Goal: Information Seeking & Learning: Learn about a topic

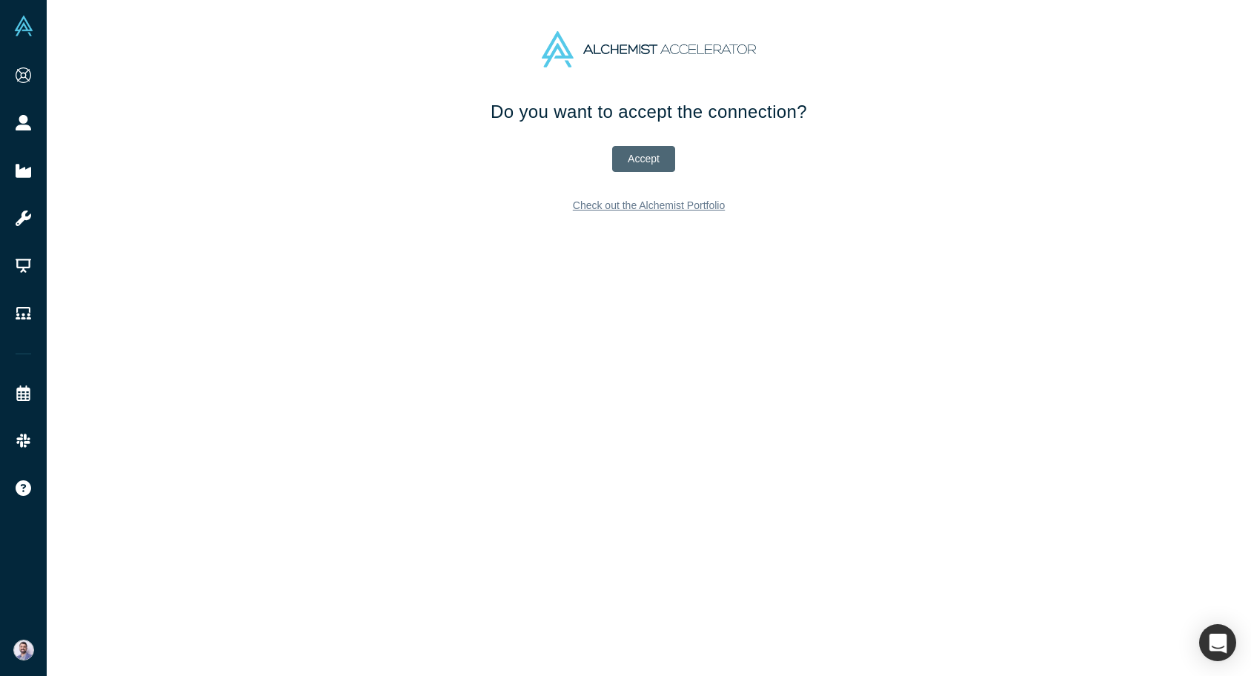
click at [639, 156] on button "Accept" at bounding box center [643, 159] width 63 height 26
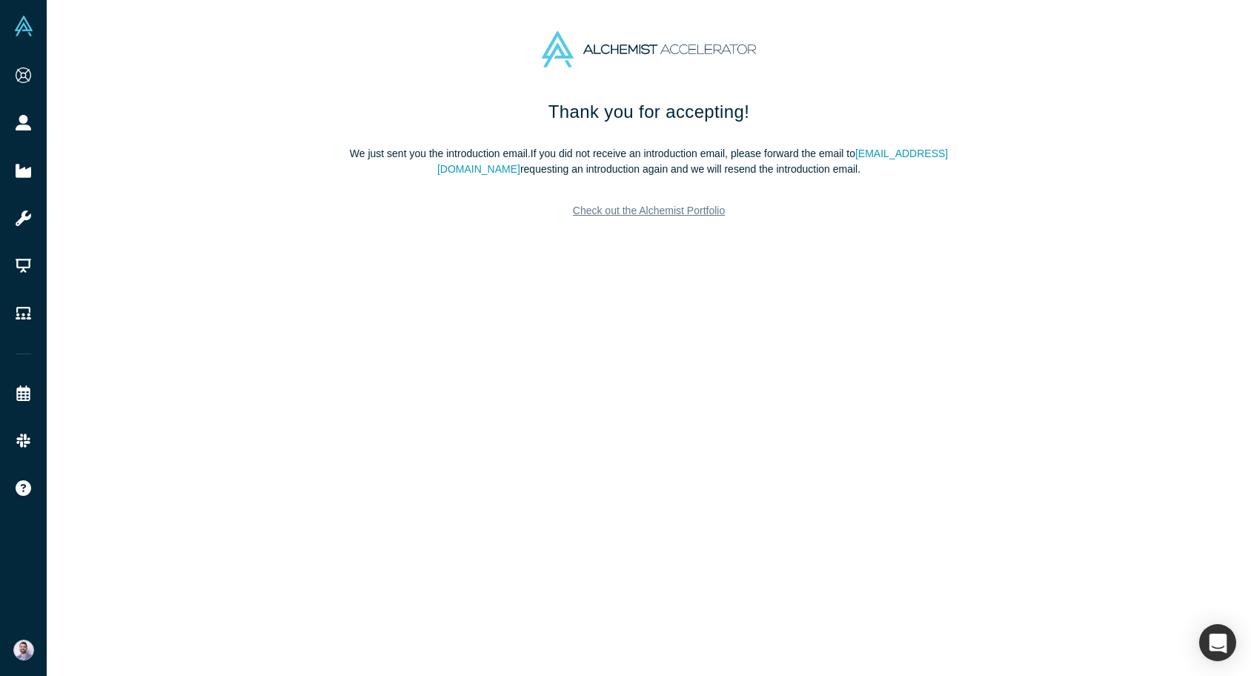
click at [599, 213] on link "Check out the Alchemist Portfolio" at bounding box center [649, 211] width 174 height 26
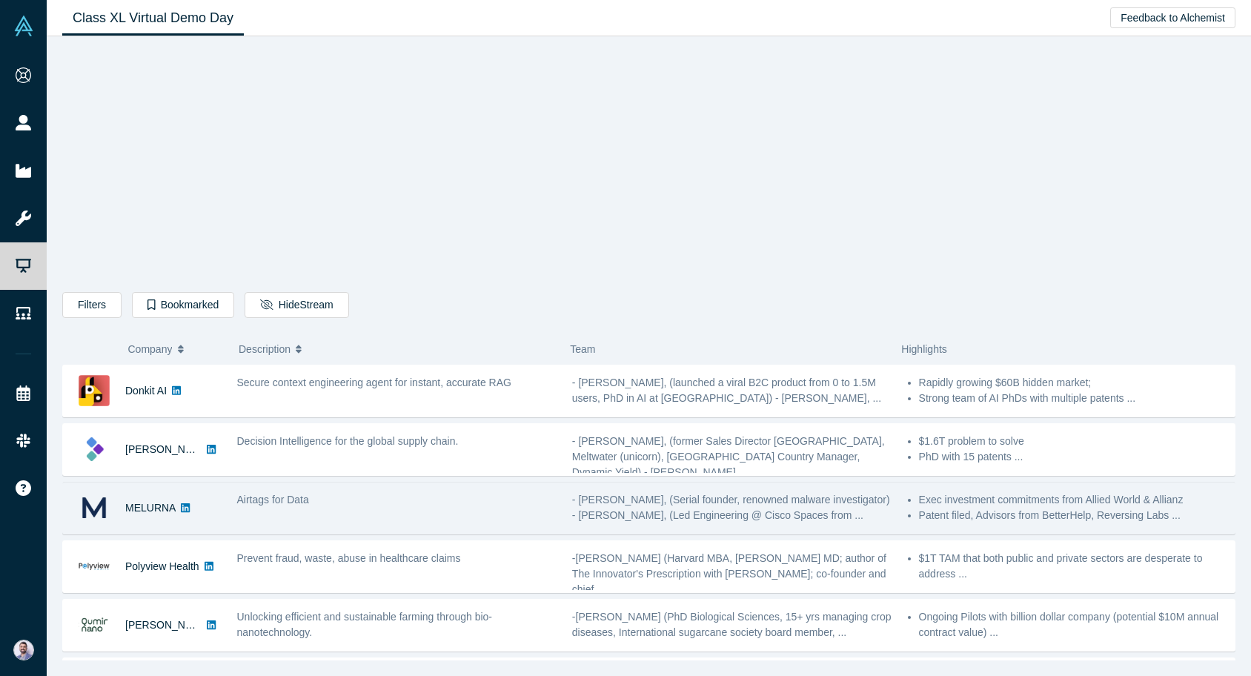
click at [448, 521] on div "Airtags for Data" at bounding box center [396, 508] width 335 height 47
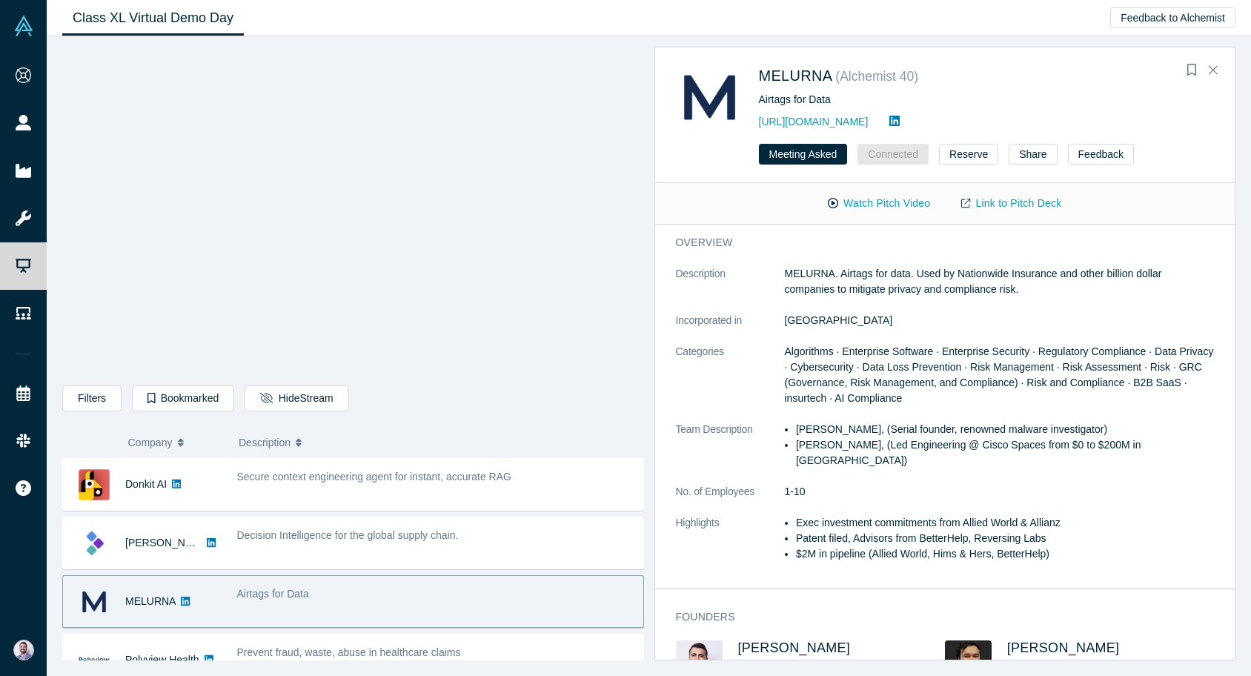
click at [476, 427] on button "Description" at bounding box center [436, 442] width 395 height 31
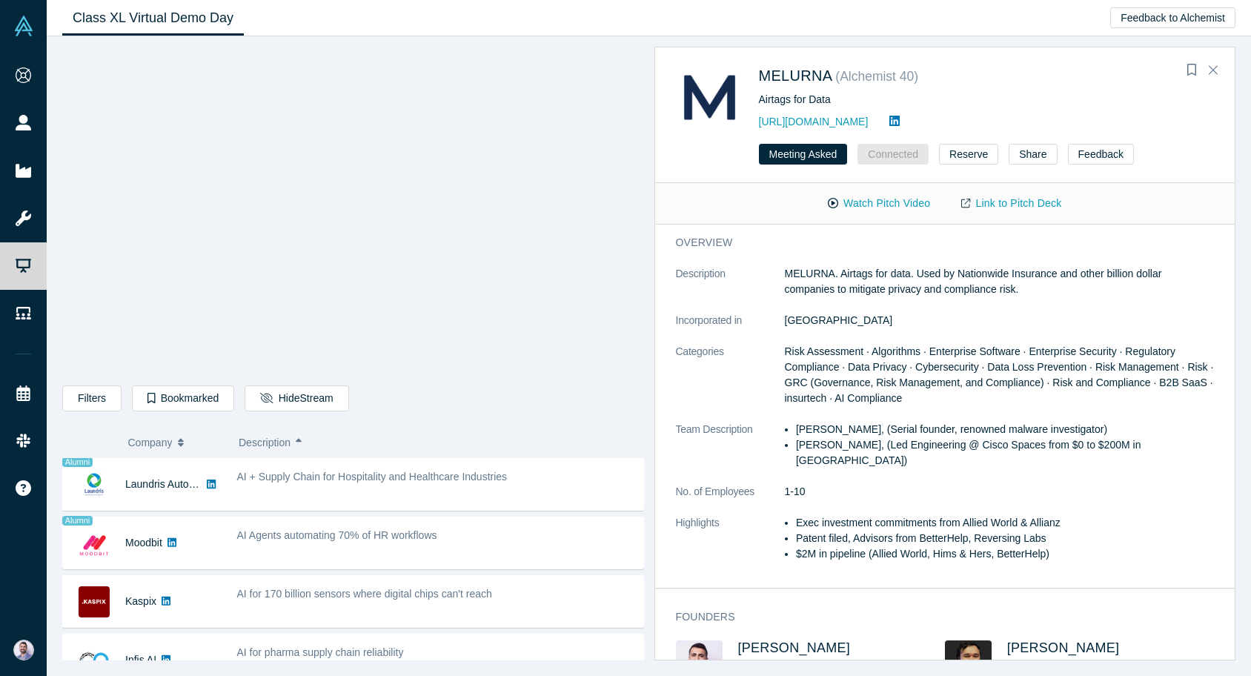
click at [147, 446] on span "Company" at bounding box center [150, 442] width 44 height 31
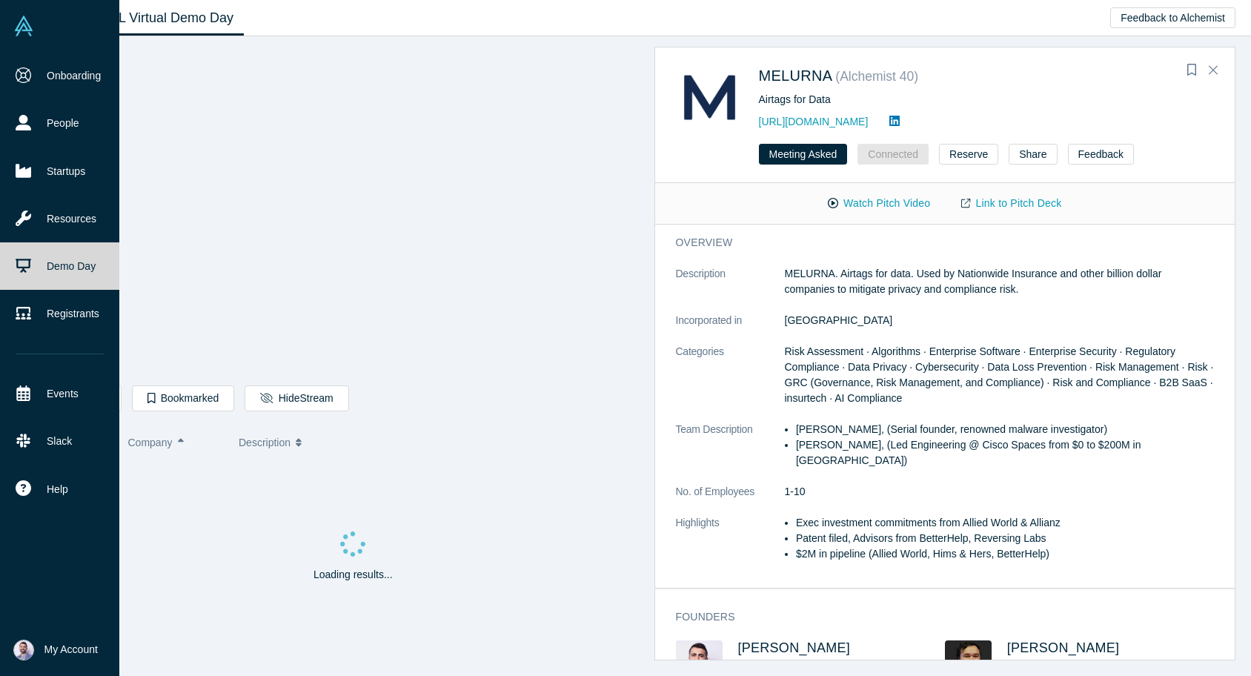
click at [24, 270] on icon at bounding box center [24, 266] width 16 height 16
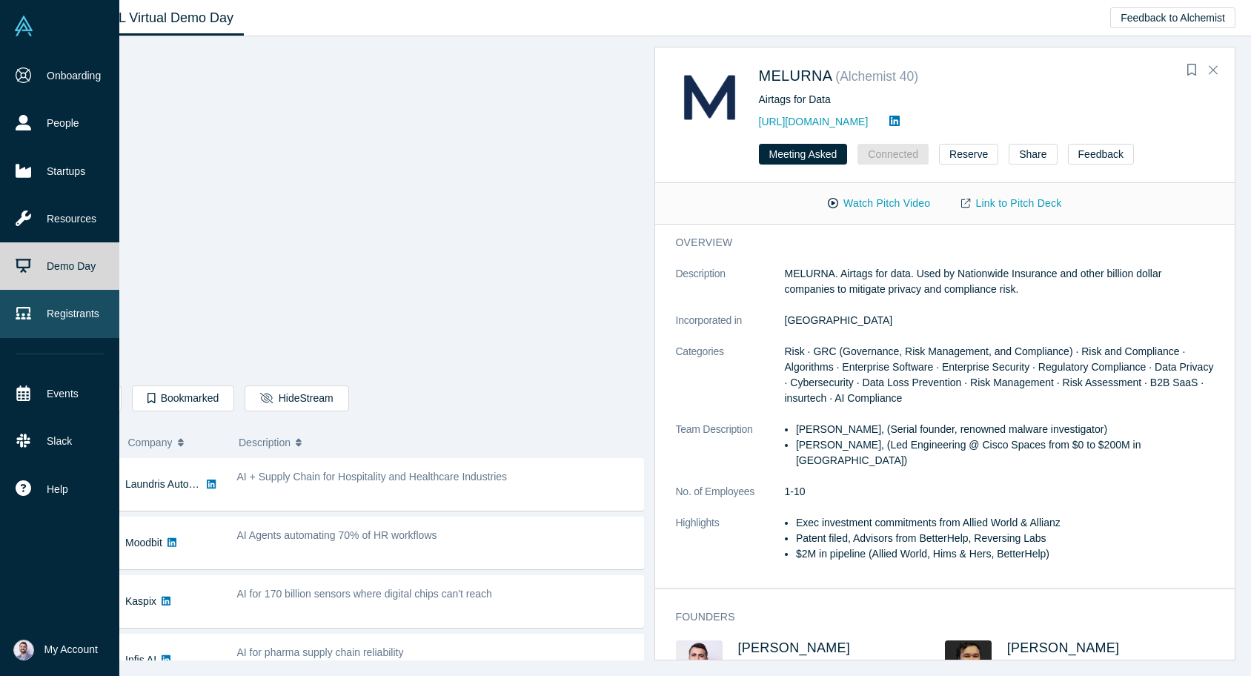
drag, startPoint x: 24, startPoint y: 268, endPoint x: 39, endPoint y: 306, distance: 40.9
click at [24, 268] on icon at bounding box center [24, 266] width 16 height 14
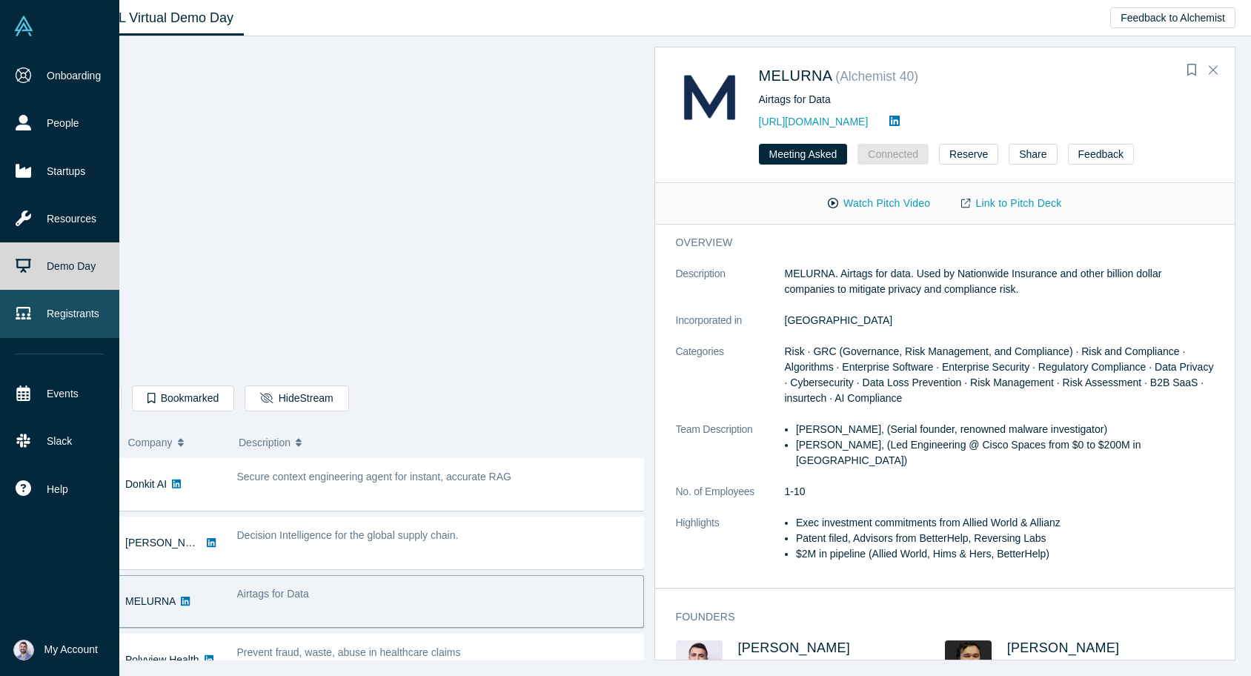
click at [40, 308] on link "Registrants" at bounding box center [59, 313] width 119 height 47
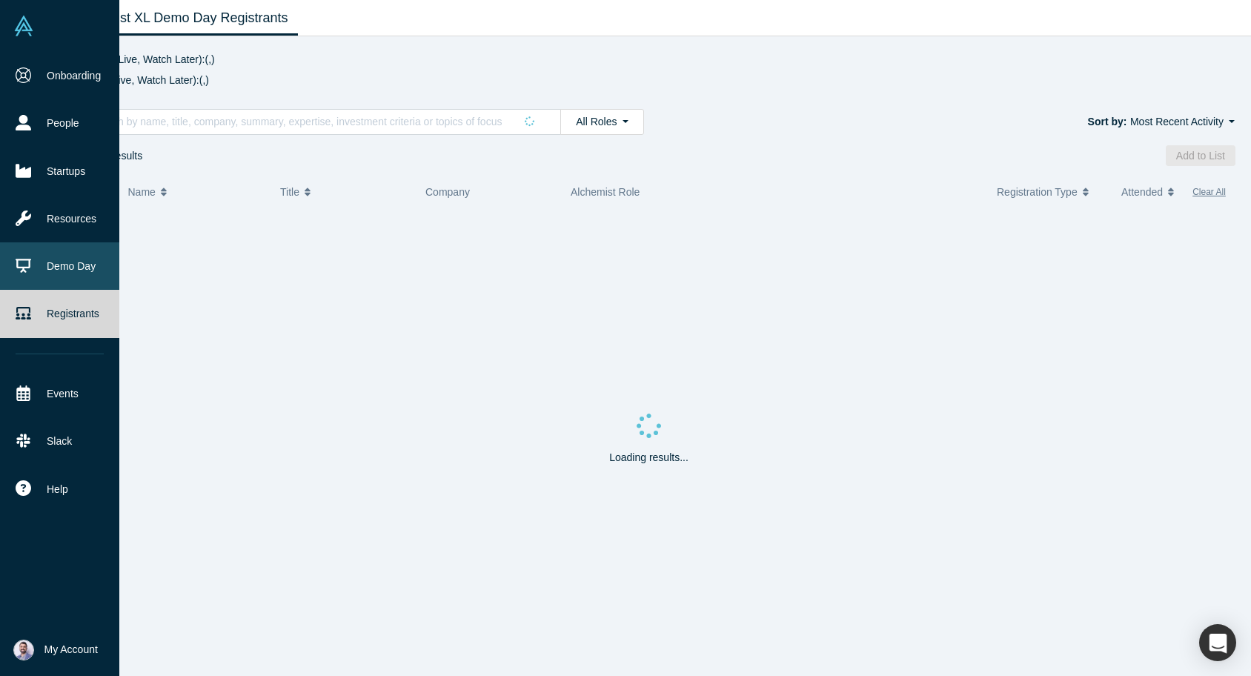
click at [46, 273] on link "Demo Day" at bounding box center [59, 265] width 119 height 47
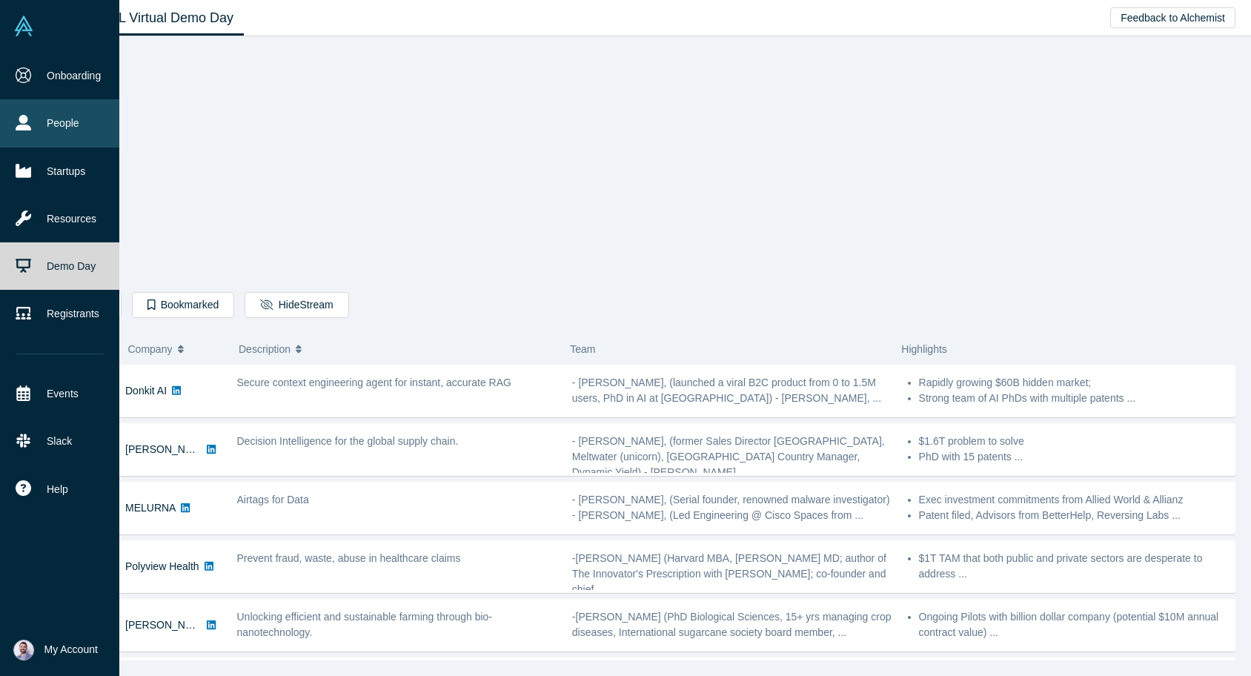
click at [24, 127] on icon at bounding box center [24, 123] width 16 height 16
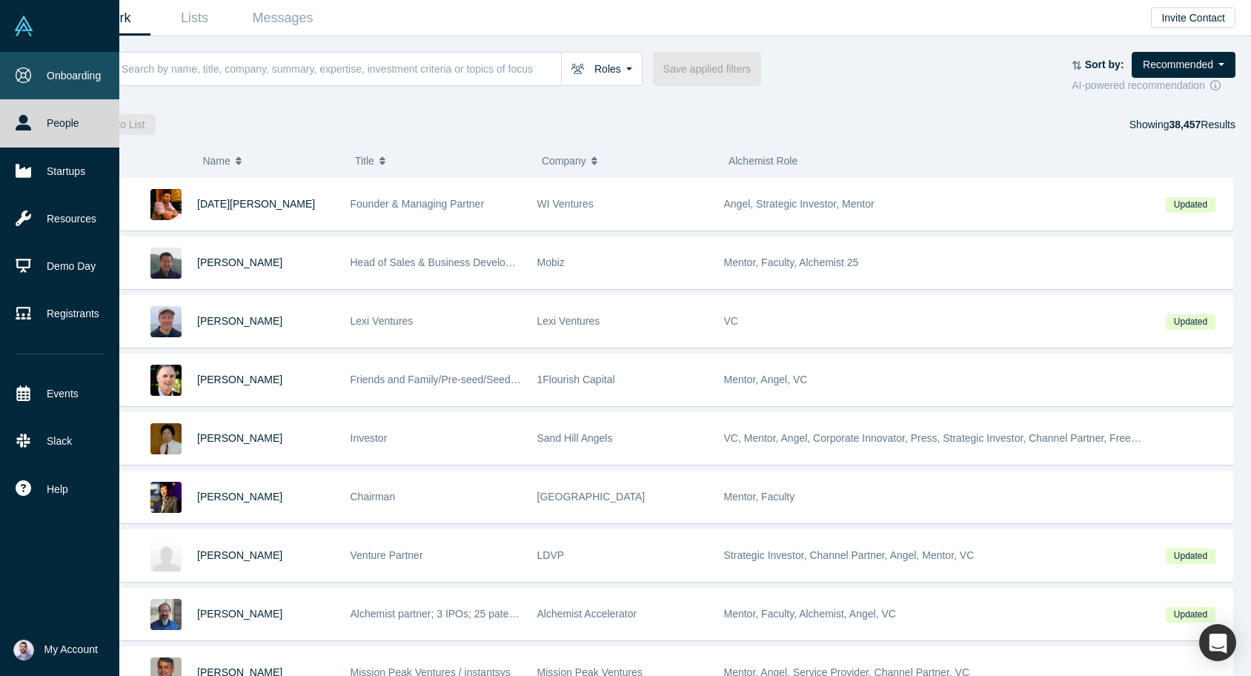
click at [67, 73] on link "Onboarding" at bounding box center [59, 75] width 119 height 47
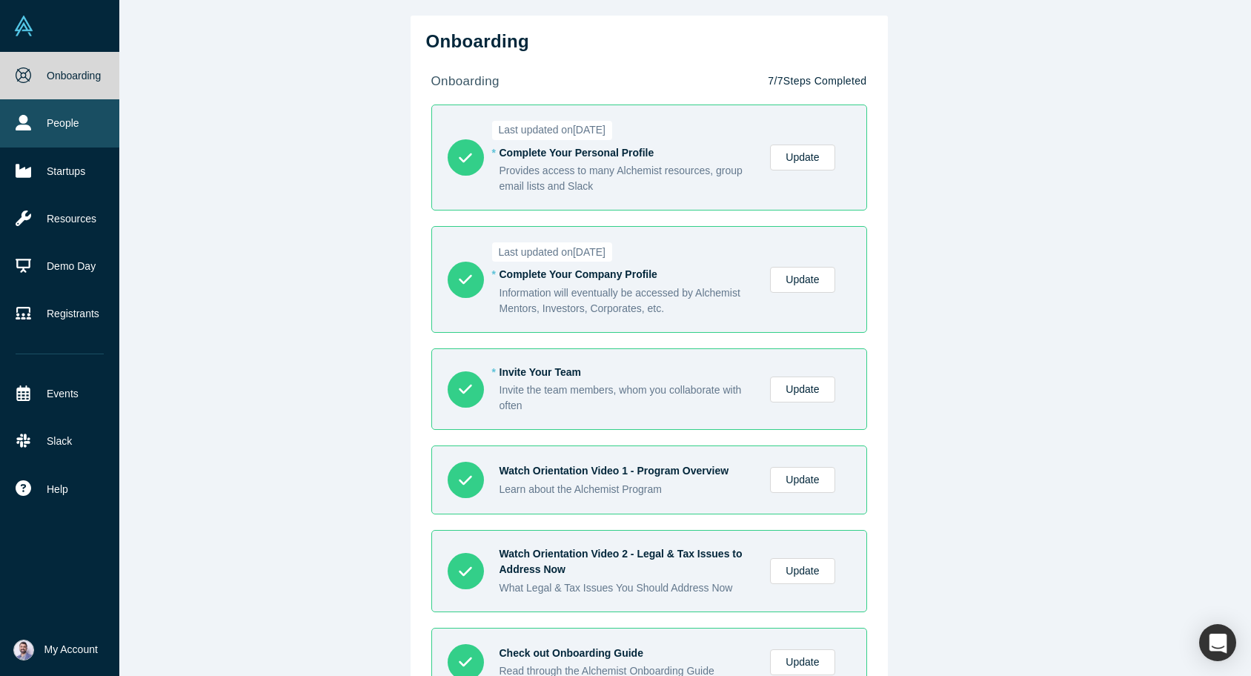
click at [82, 120] on link "People" at bounding box center [59, 122] width 119 height 47
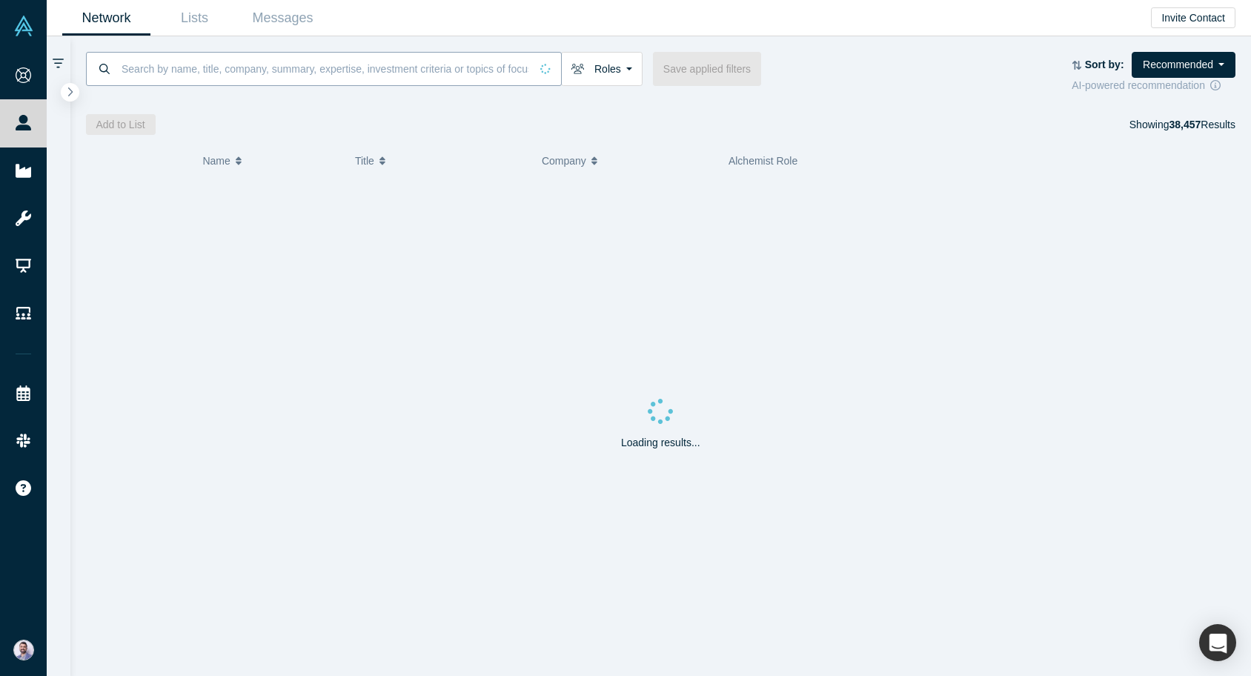
click at [413, 68] on input at bounding box center [325, 68] width 410 height 35
paste input "Ryan Kowalski"
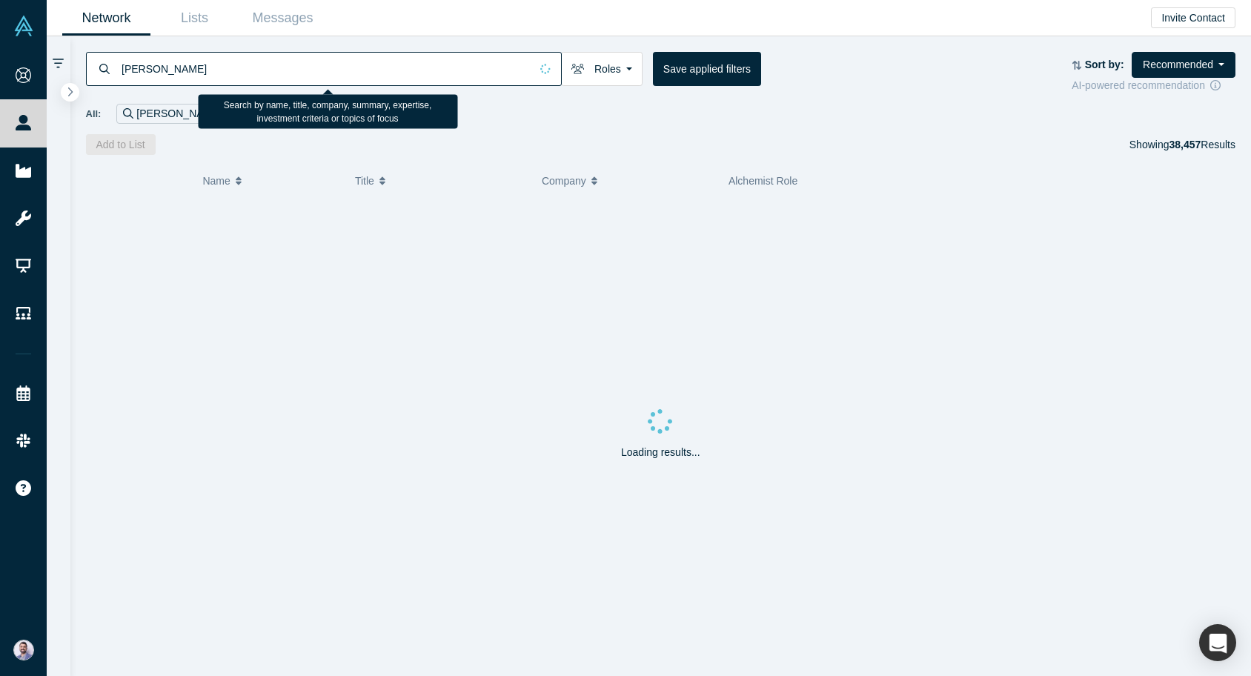
type input "Kowalski"
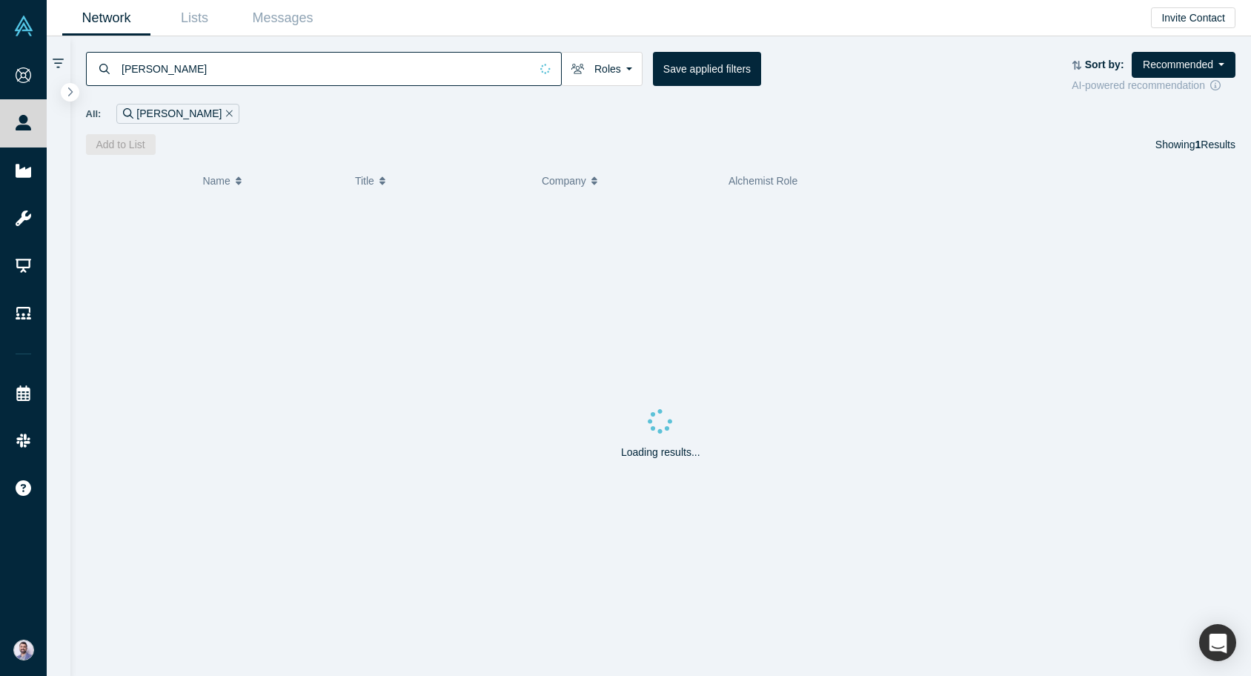
click at [482, 211] on div "Loading results..." at bounding box center [661, 437] width 1150 height 477
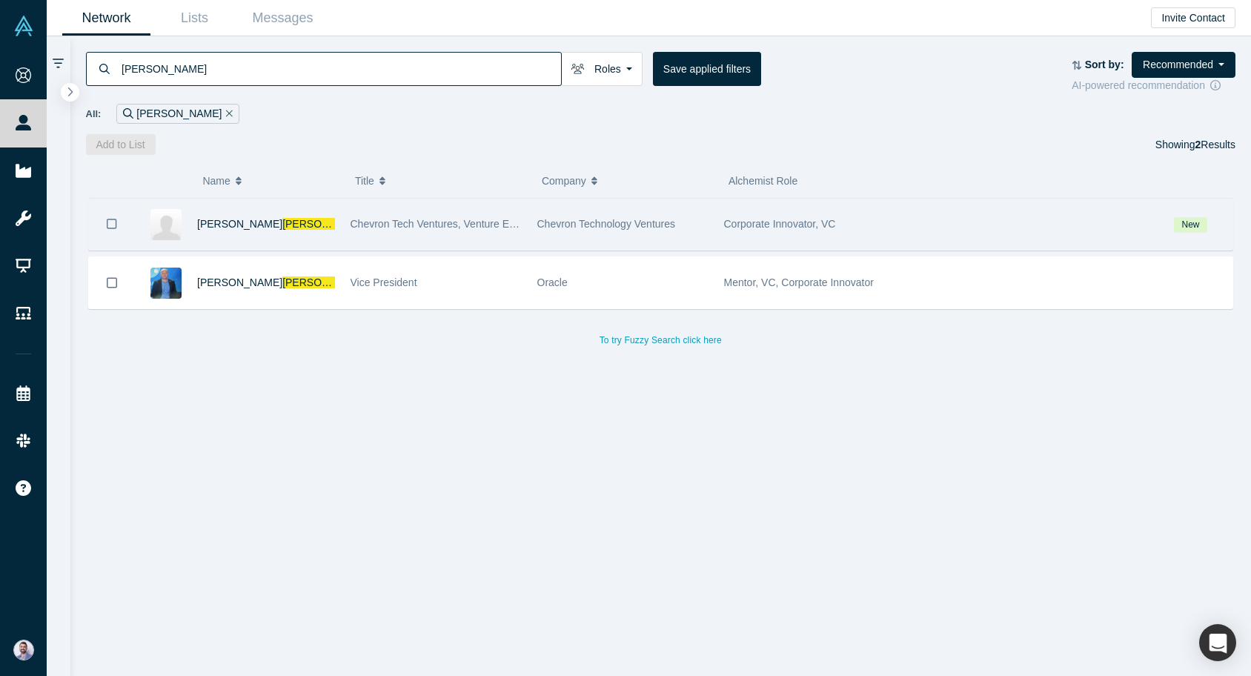
click at [362, 225] on span "Chevron Tech Ventures, Venture Executive" at bounding box center [448, 224] width 197 height 12
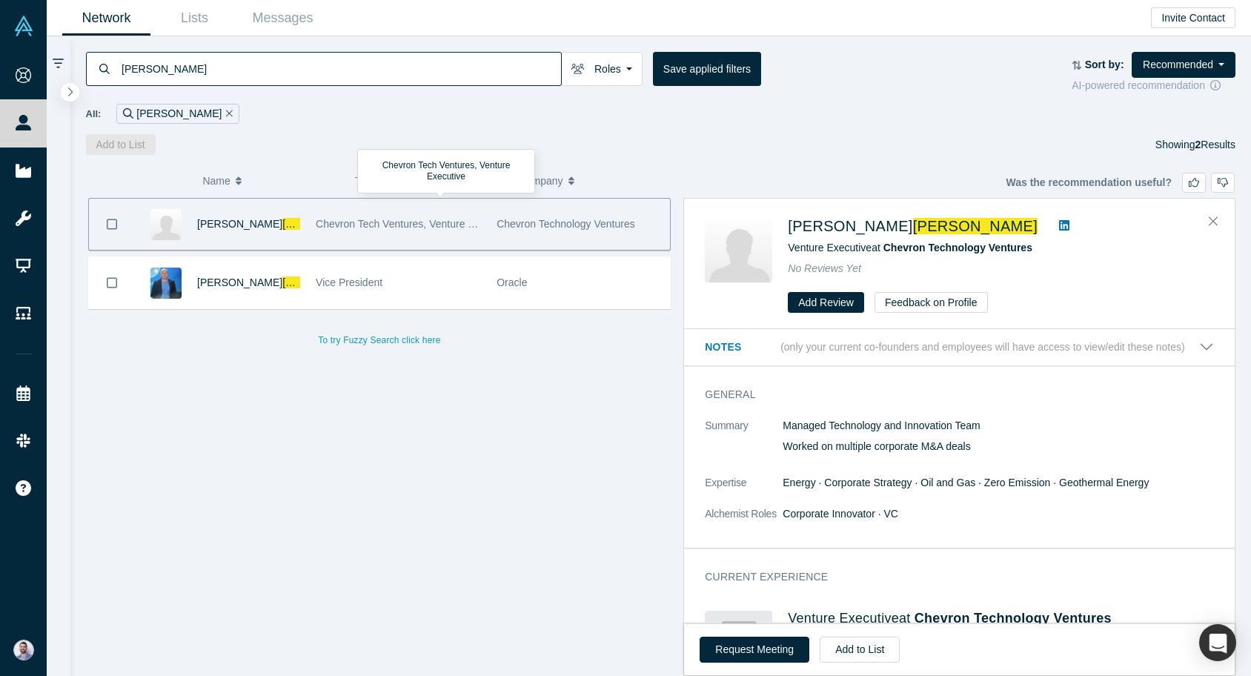
click at [275, 219] on div "Ryan Kowalski" at bounding box center [248, 224] width 103 height 51
click at [987, 250] on span "Chevron Technology Ventures" at bounding box center [957, 248] width 149 height 12
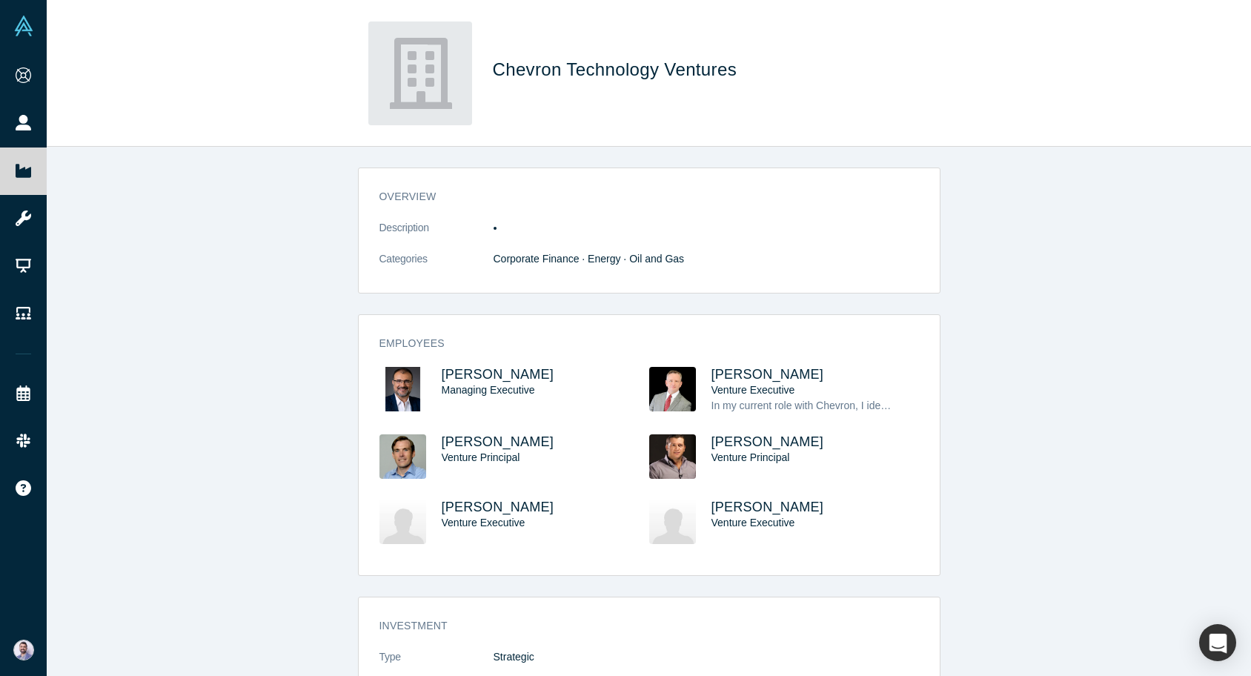
click at [541, 78] on span "Chevron Technology Ventures" at bounding box center [618, 69] width 250 height 20
copy div "Chevron Technology Ventures"
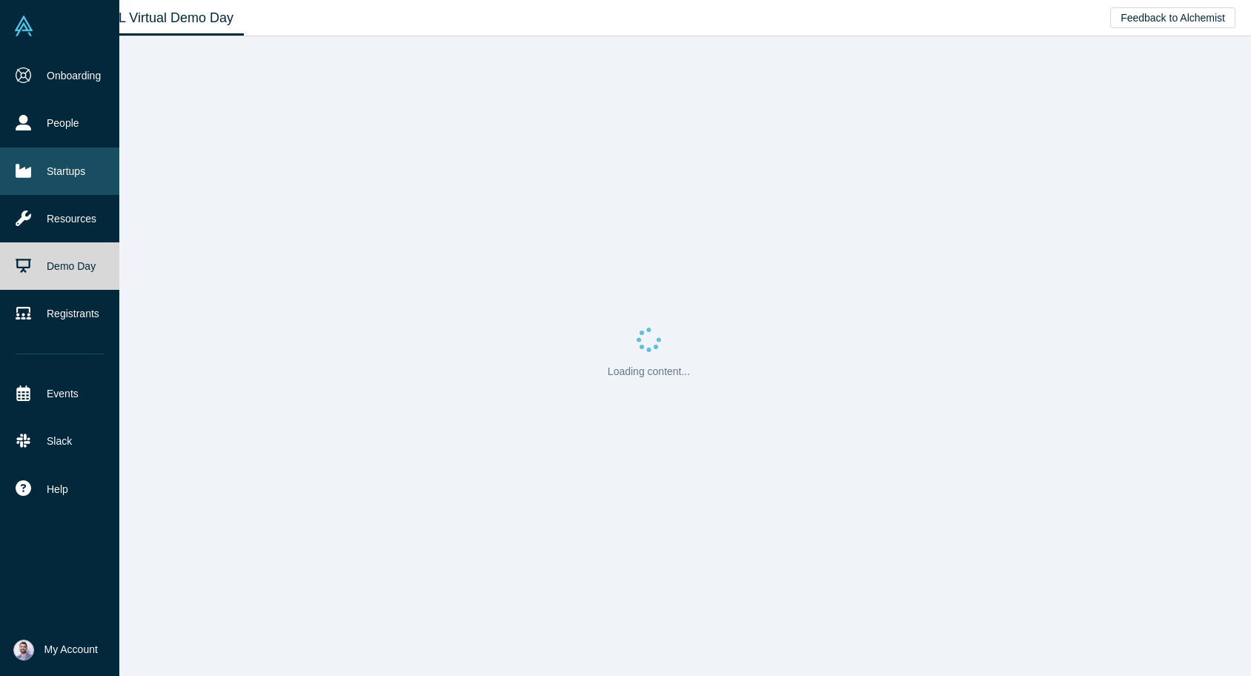
click at [78, 182] on link "Startups" at bounding box center [59, 170] width 119 height 47
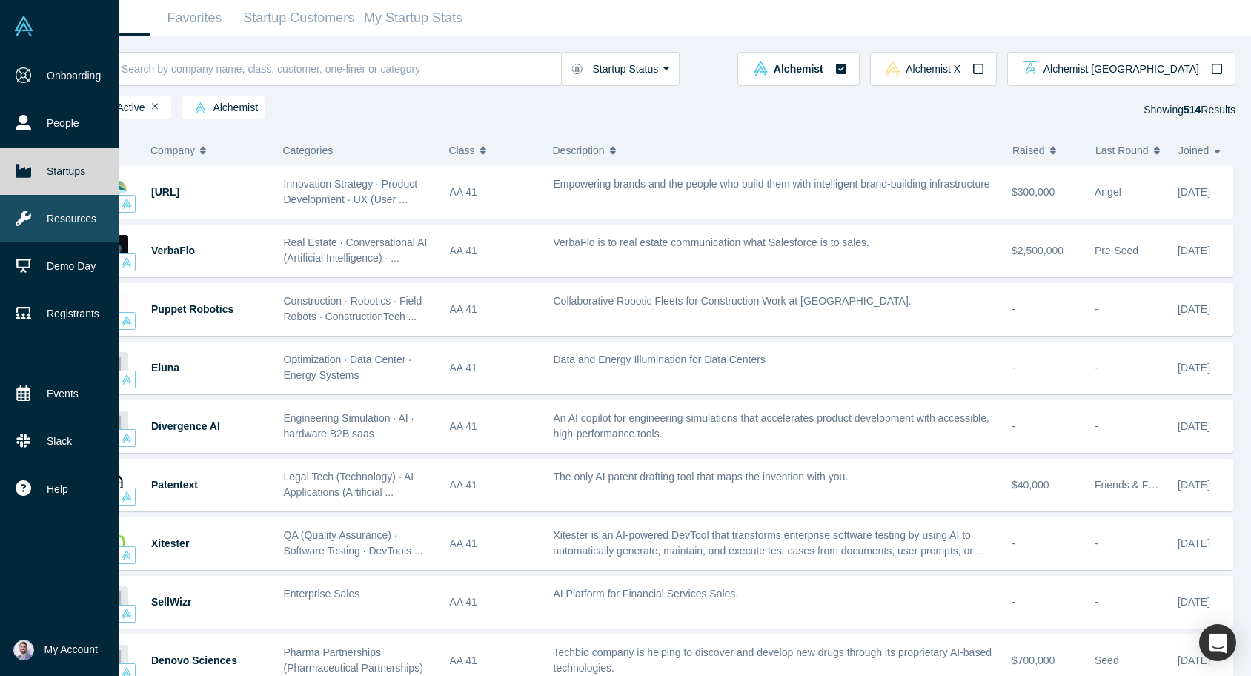
click at [56, 222] on link "Resources" at bounding box center [59, 218] width 119 height 47
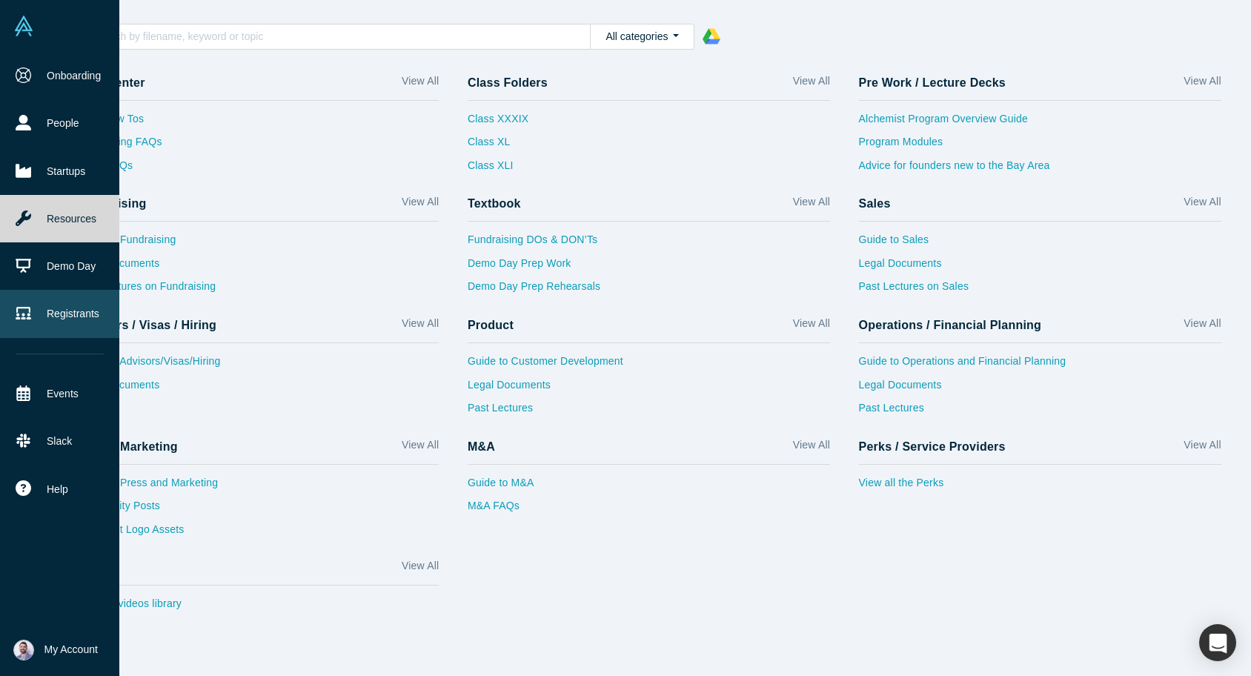
click at [64, 304] on link "Registrants" at bounding box center [59, 313] width 119 height 47
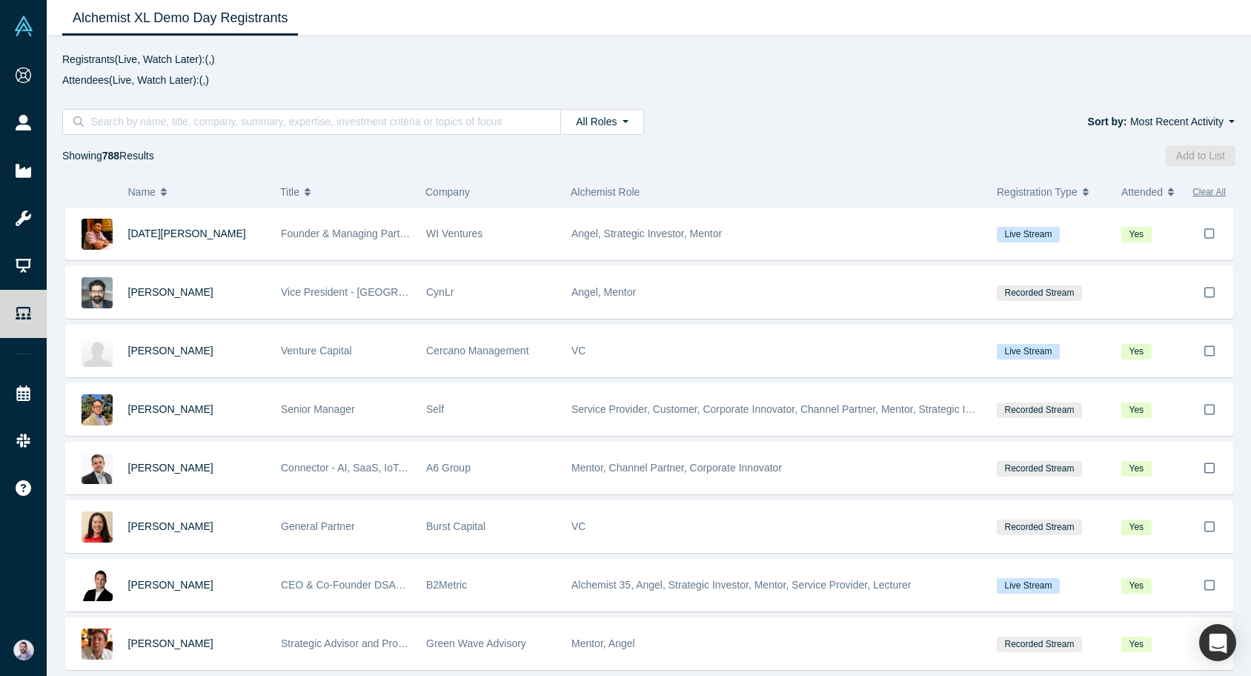
click at [193, 102] on div "All Roles All Roles Founders Faculty Mentors Angels VCs Corporate Innovator Ser…" at bounding box center [649, 129] width 1204 height 73
click at [184, 108] on div "All Roles All Roles Founders Faculty Mentors Angels VCs Corporate Innovator Ser…" at bounding box center [649, 129] width 1204 height 73
click at [162, 127] on input at bounding box center [317, 121] width 456 height 19
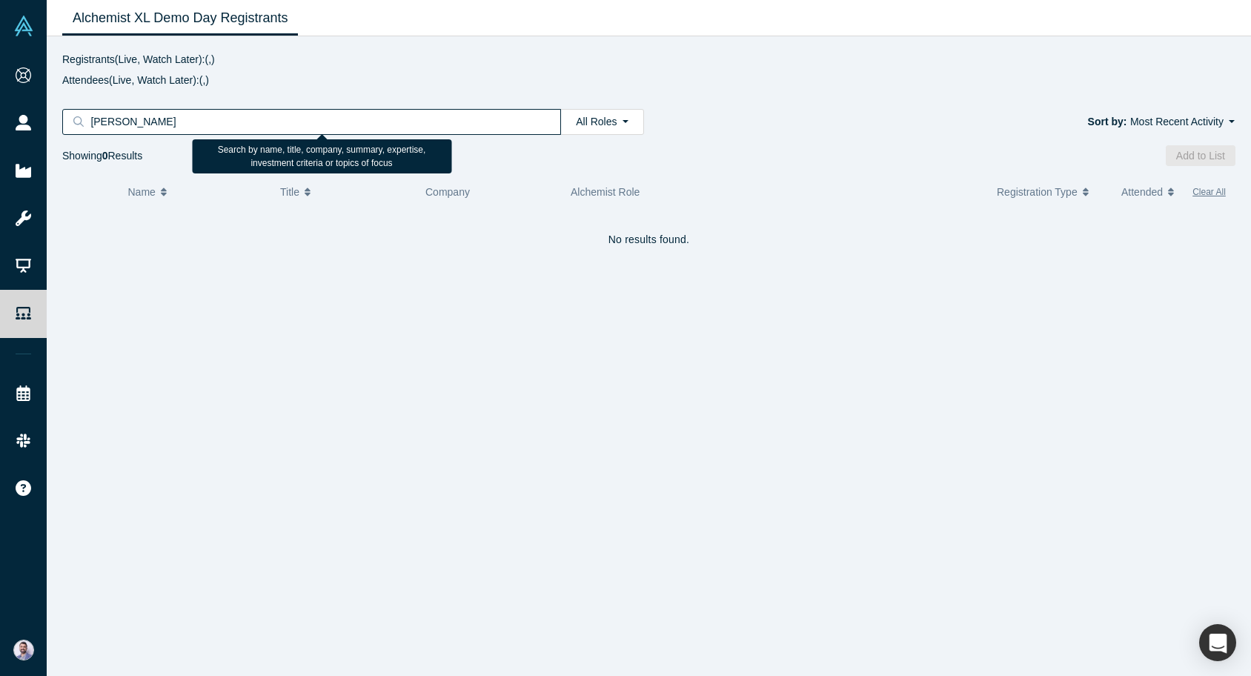
type input "patel"
type input "bear"
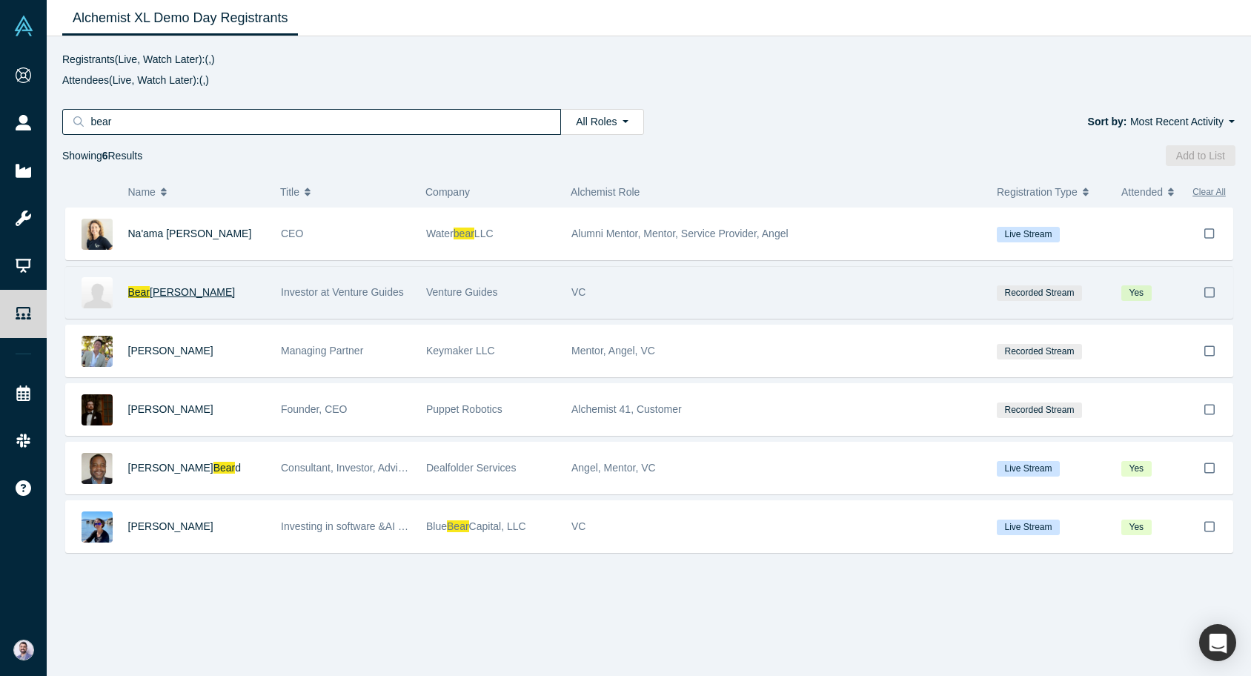
click at [151, 291] on span "Brofft" at bounding box center [192, 292] width 85 height 12
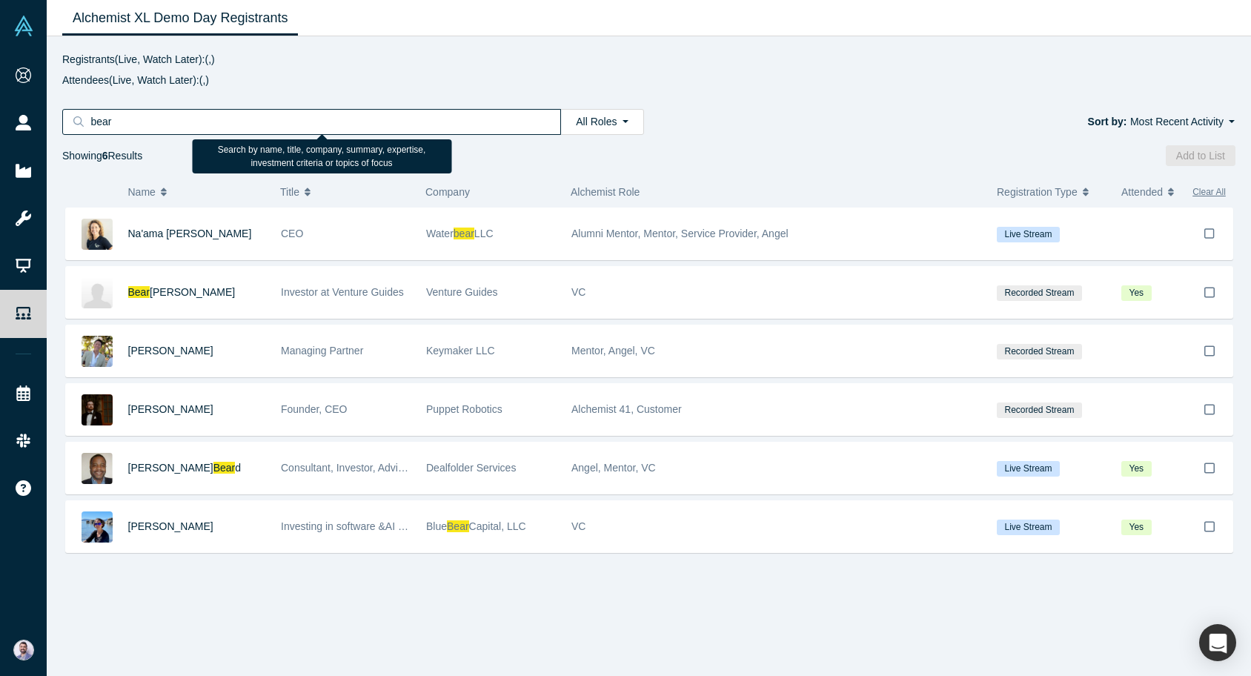
click at [418, 128] on input "bear" at bounding box center [317, 121] width 456 height 19
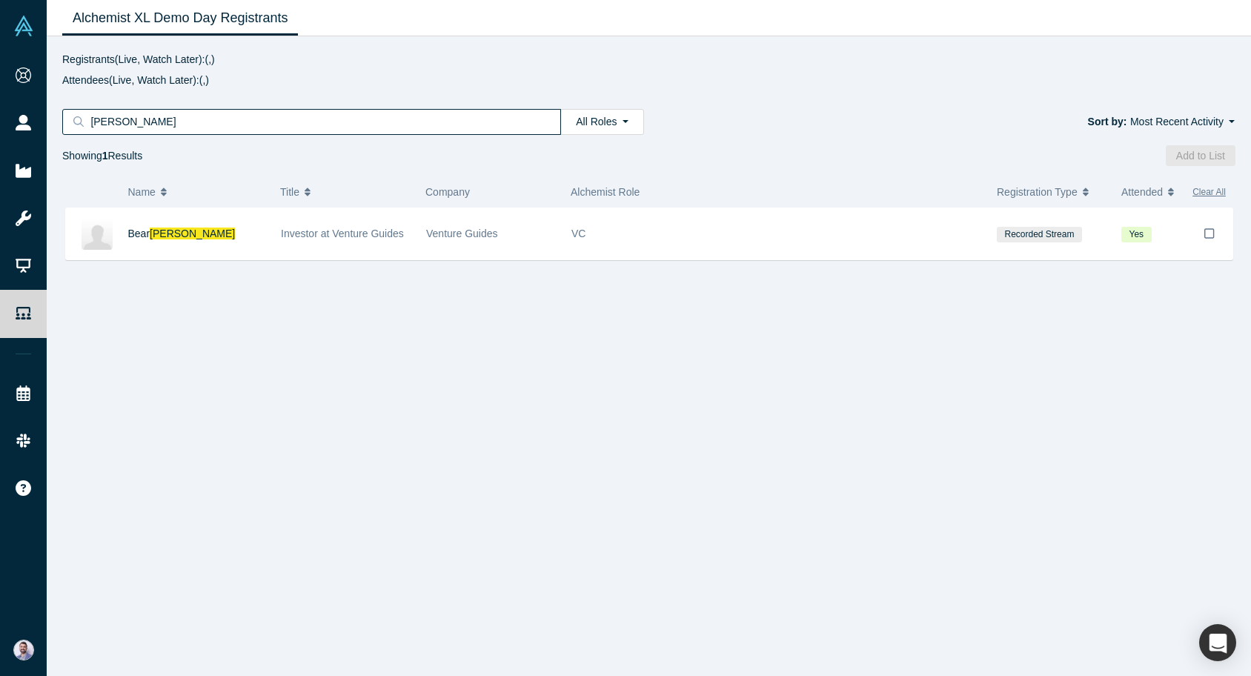
click at [223, 119] on input "brofft" at bounding box center [317, 121] width 456 height 19
type input "="
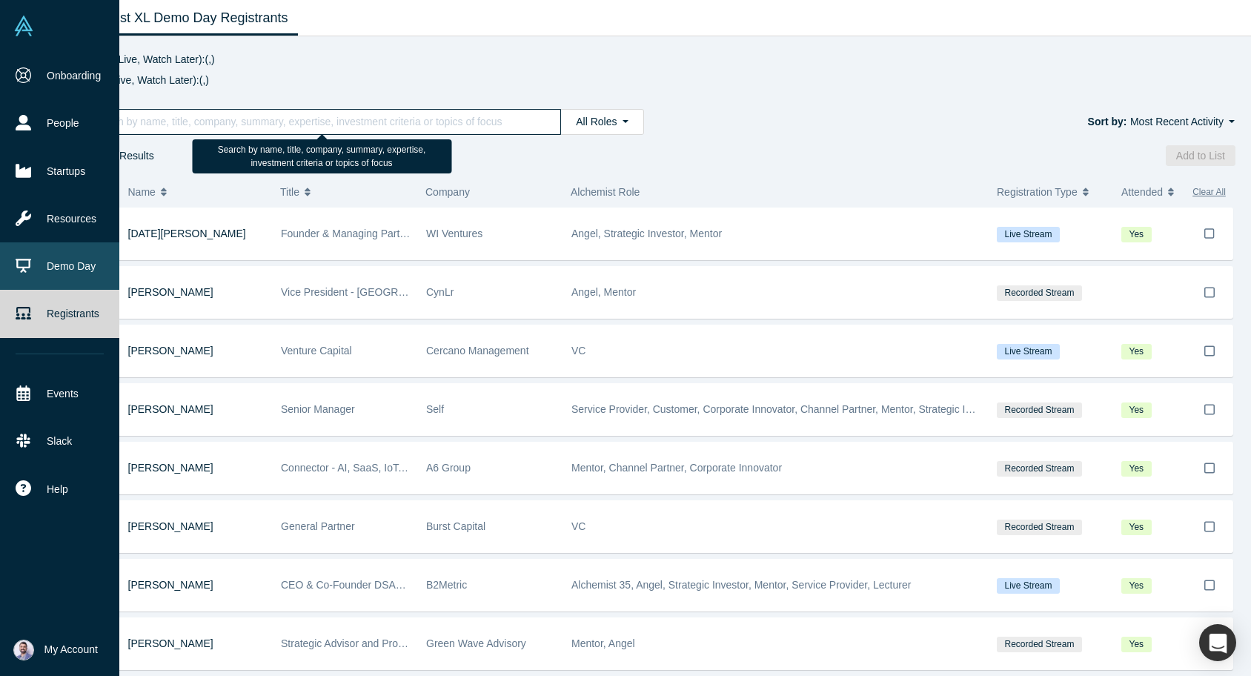
click at [75, 263] on link "Demo Day" at bounding box center [59, 265] width 119 height 47
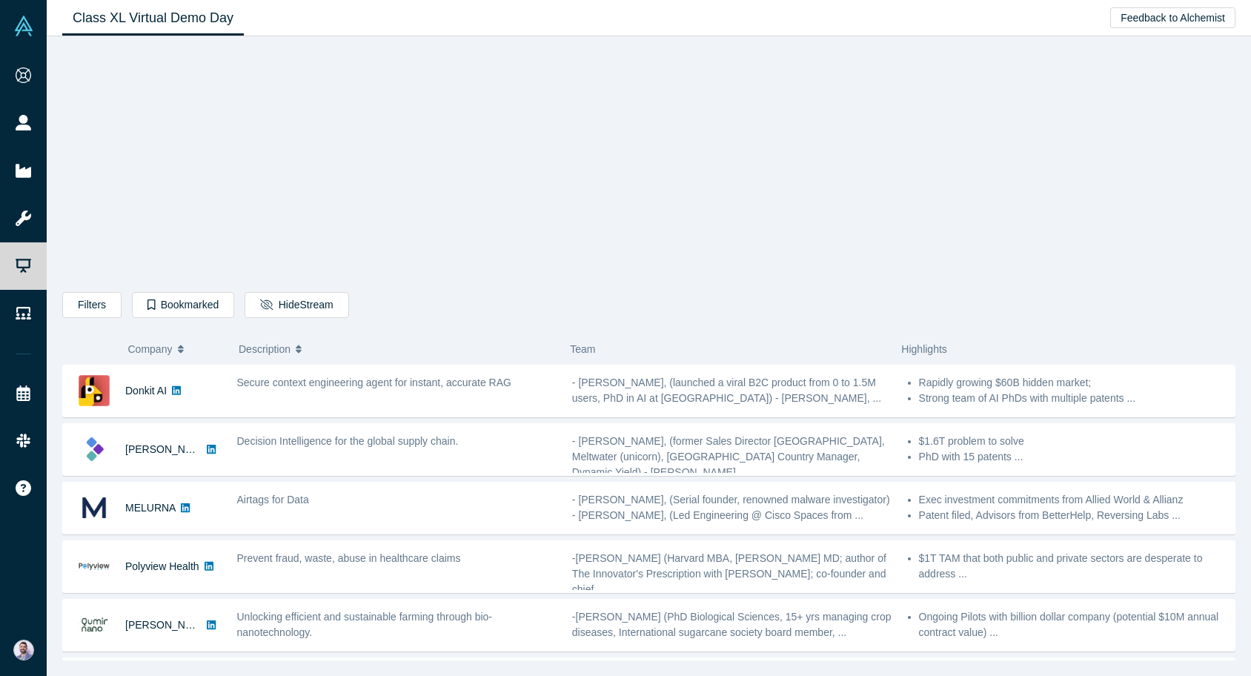
click at [252, 164] on div "Filters AI Artificial Intelligence B2B SaaS AI (Artificial Intelligence) Data A…" at bounding box center [648, 353] width 1173 height 613
click at [333, 212] on div "Filters AI Artificial Intelligence B2B SaaS AI (Artificial Intelligence) Data A…" at bounding box center [648, 353] width 1173 height 613
